Goal: Task Accomplishment & Management: Use online tool/utility

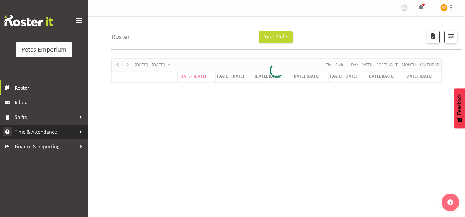
click at [28, 131] on span "Time & Attendance" at bounding box center [46, 131] width 62 height 9
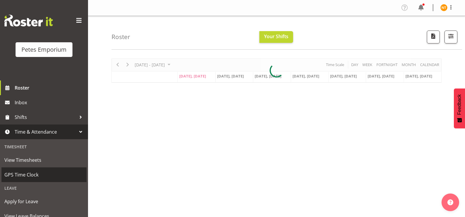
click at [22, 172] on span "GPS Time Clock" at bounding box center [43, 174] width 79 height 9
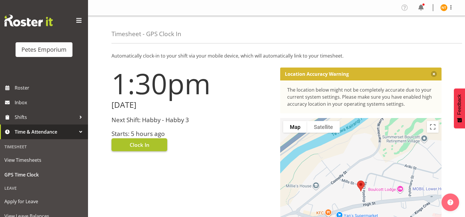
click at [139, 144] on span "Clock In" at bounding box center [140, 145] width 20 height 8
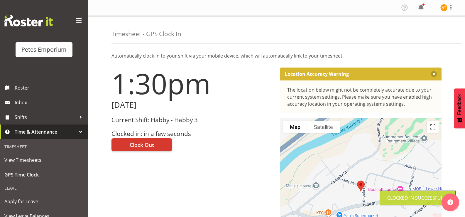
click at [446, 9] on img at bounding box center [444, 7] width 7 height 7
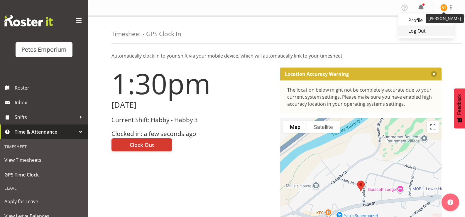
click at [418, 32] on link "Log Out" at bounding box center [426, 31] width 56 height 11
